Goal: Navigation & Orientation: Find specific page/section

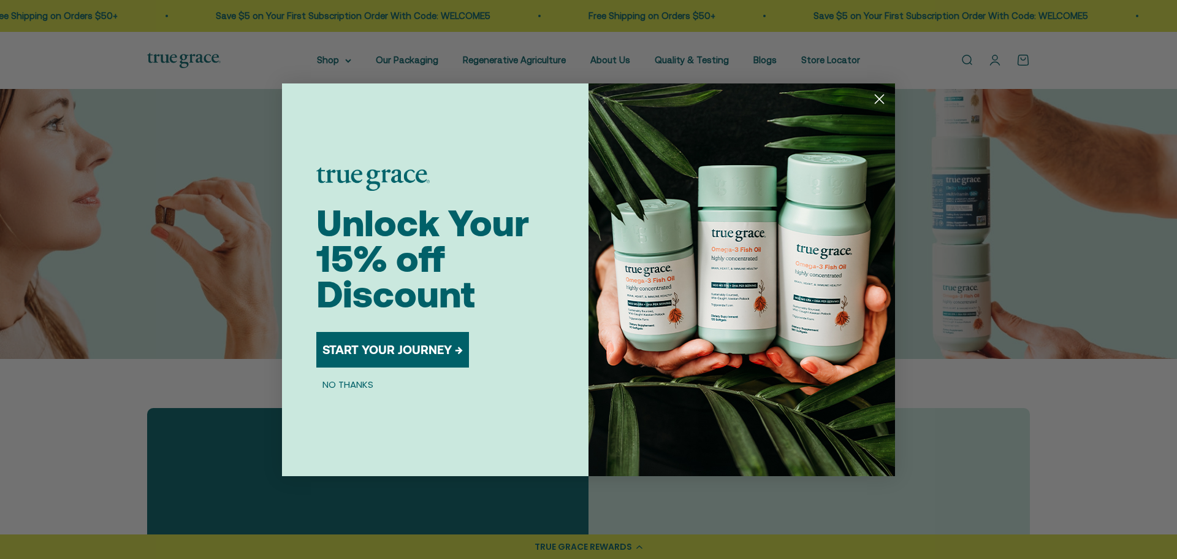
click at [868, 100] on img "POPUP Form" at bounding box center [742, 279] width 307 height 392
click at [872, 100] on circle "Close dialog" at bounding box center [879, 98] width 20 height 20
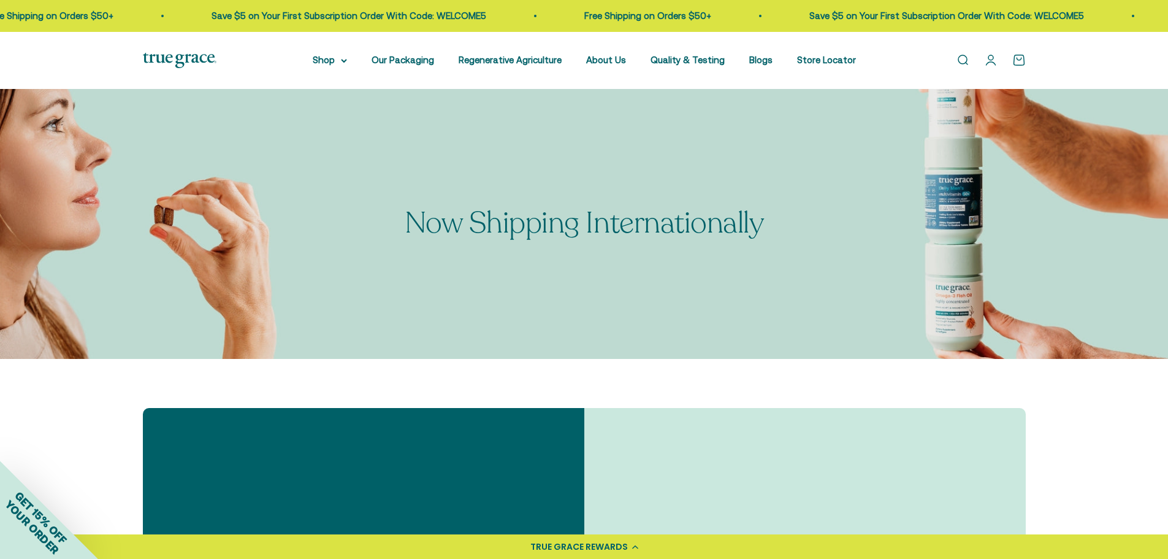
click at [840, 56] on link "Store Locator" at bounding box center [826, 60] width 59 height 10
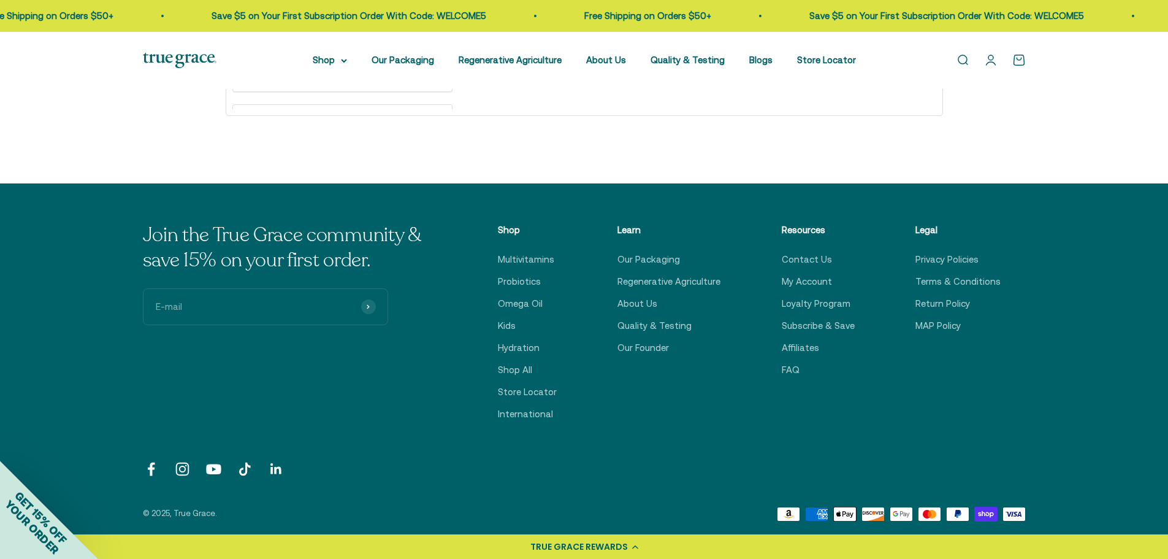
scroll to position [797, 0]
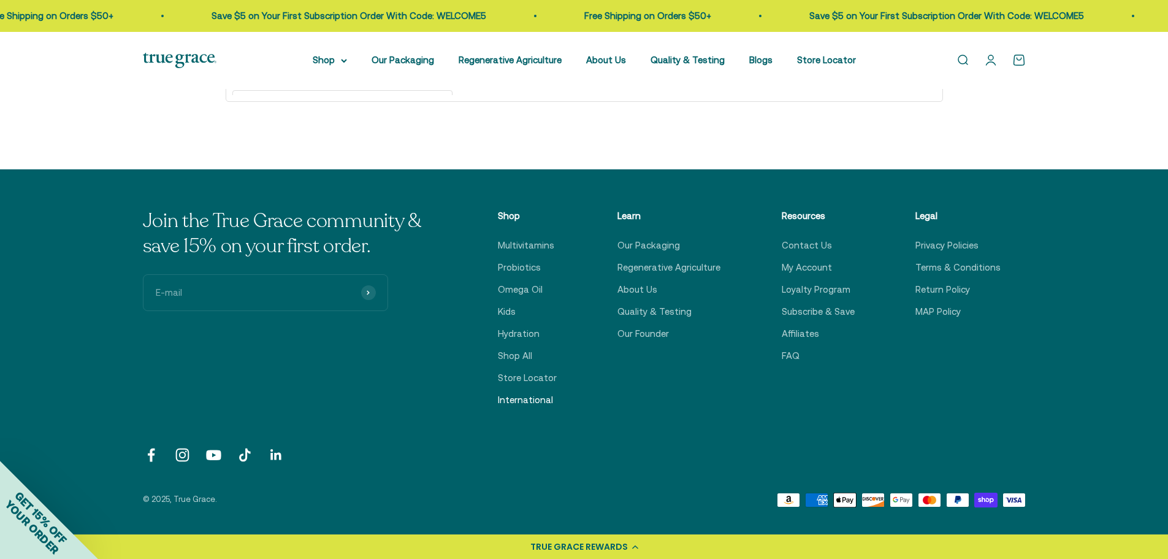
click at [535, 402] on link "International" at bounding box center [525, 399] width 55 height 15
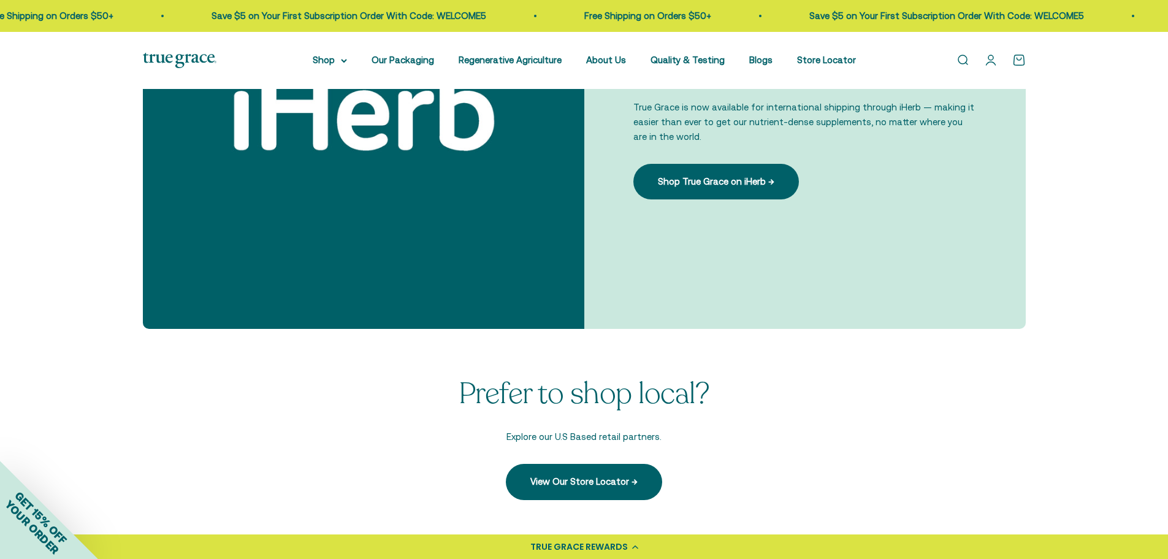
scroll to position [490, 0]
